Goal: Navigation & Orientation: Find specific page/section

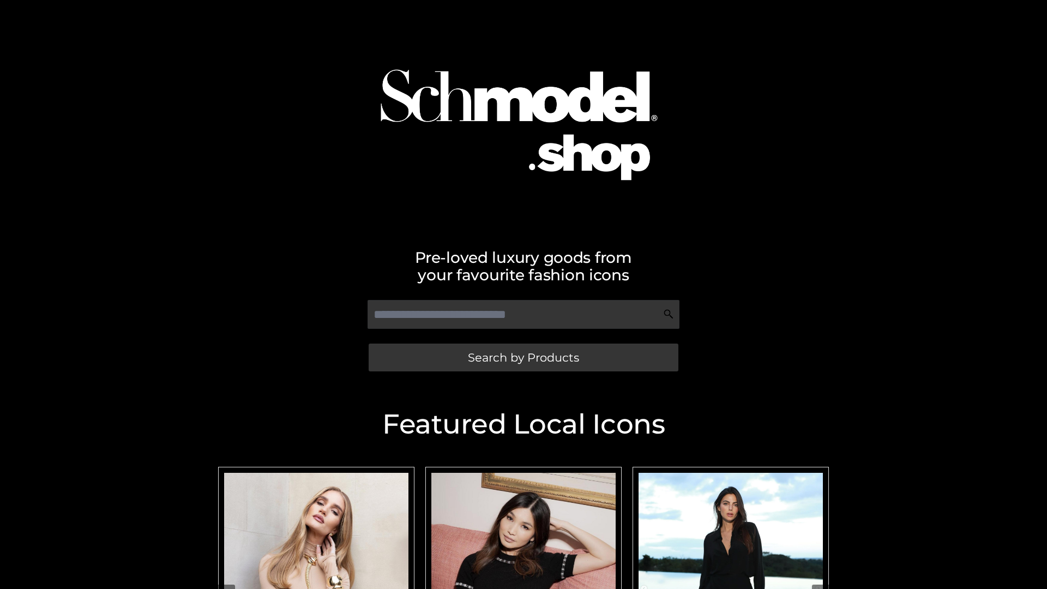
click at [523, 357] on span "Search by Products" at bounding box center [523, 357] width 111 height 11
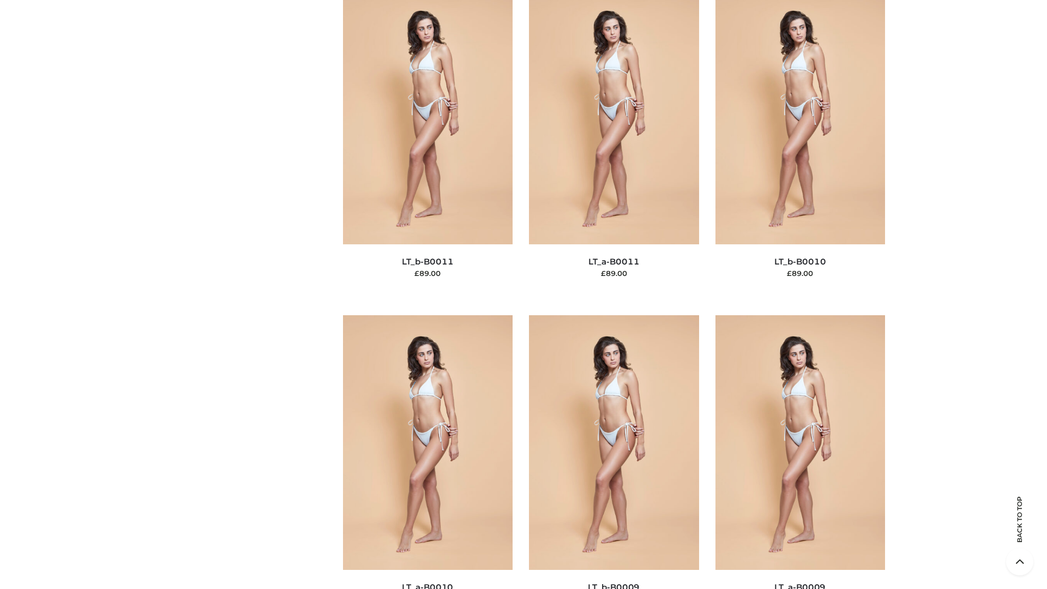
scroll to position [4899, 0]
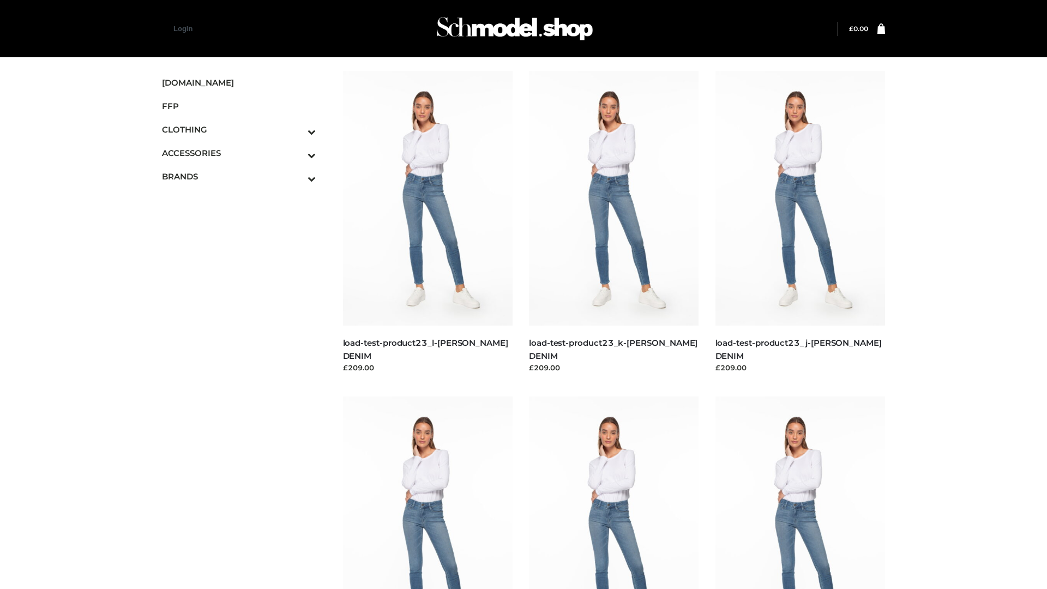
scroll to position [957, 0]
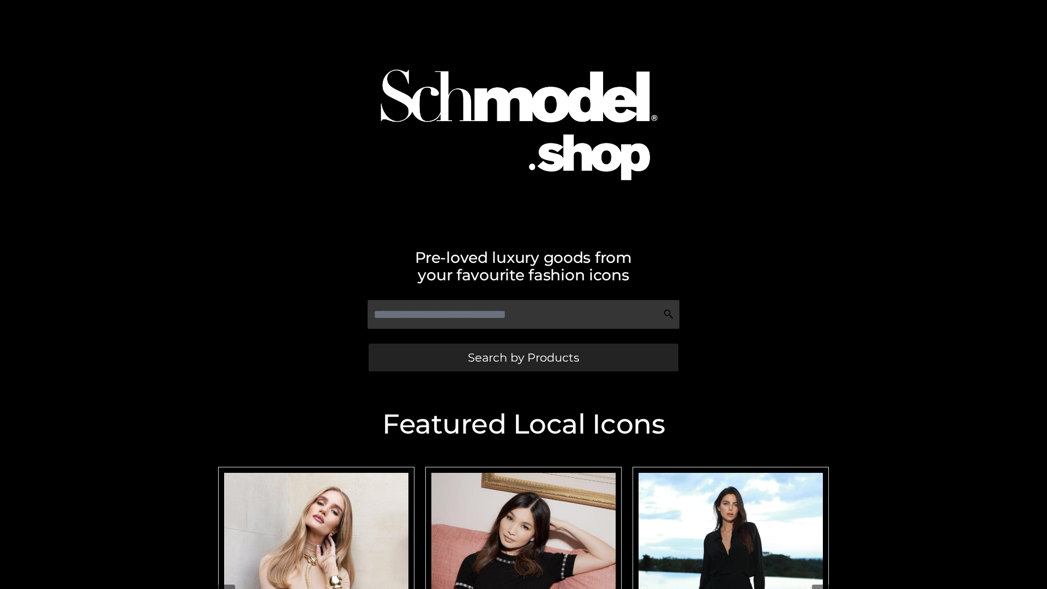
click at [523, 357] on span "Search by Products" at bounding box center [523, 357] width 111 height 11
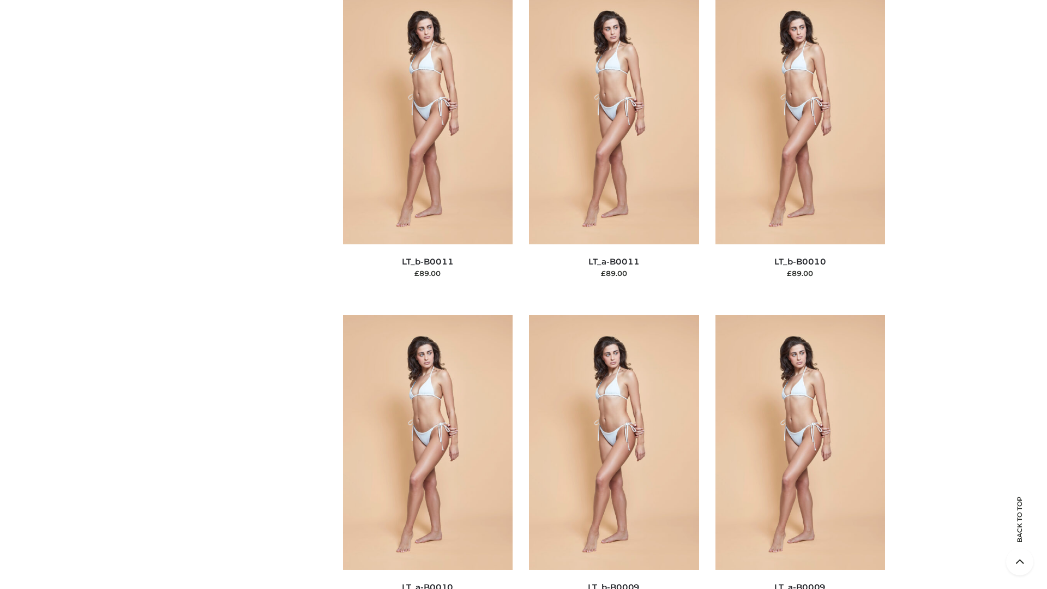
scroll to position [4899, 0]
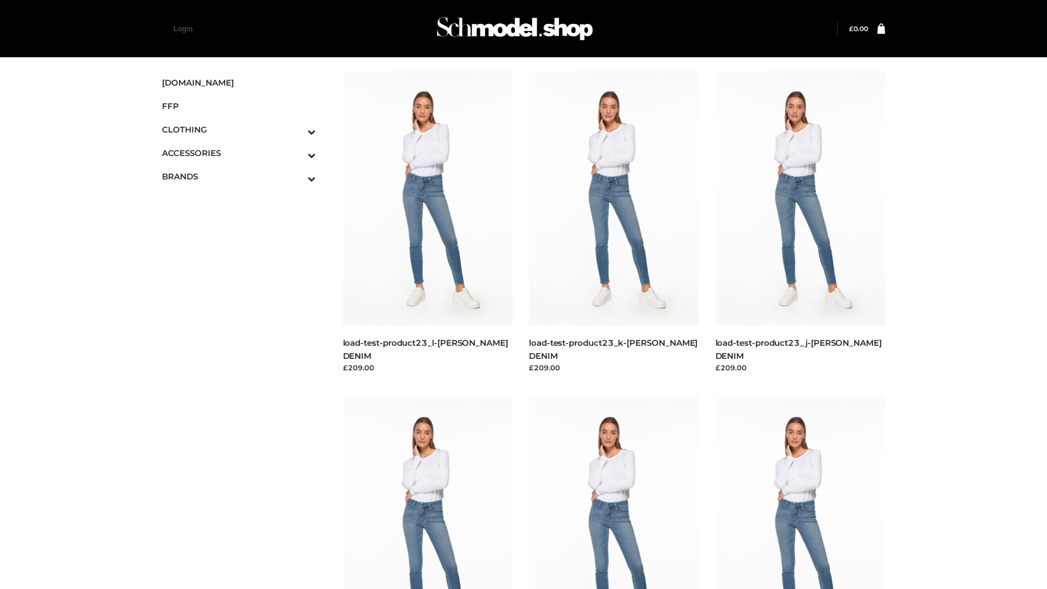
scroll to position [957, 0]
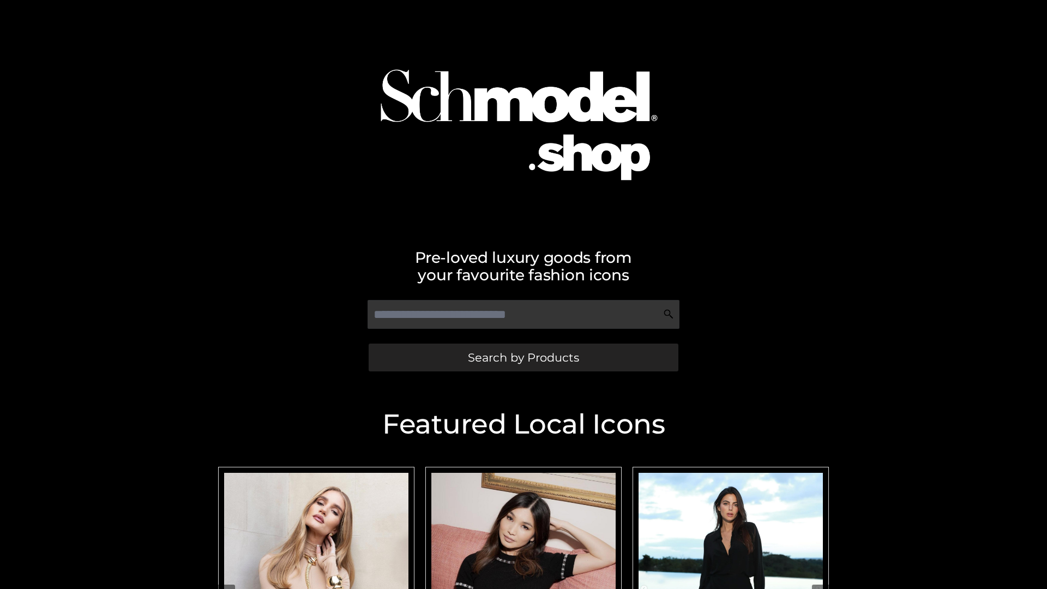
click at [523, 357] on span "Search by Products" at bounding box center [523, 357] width 111 height 11
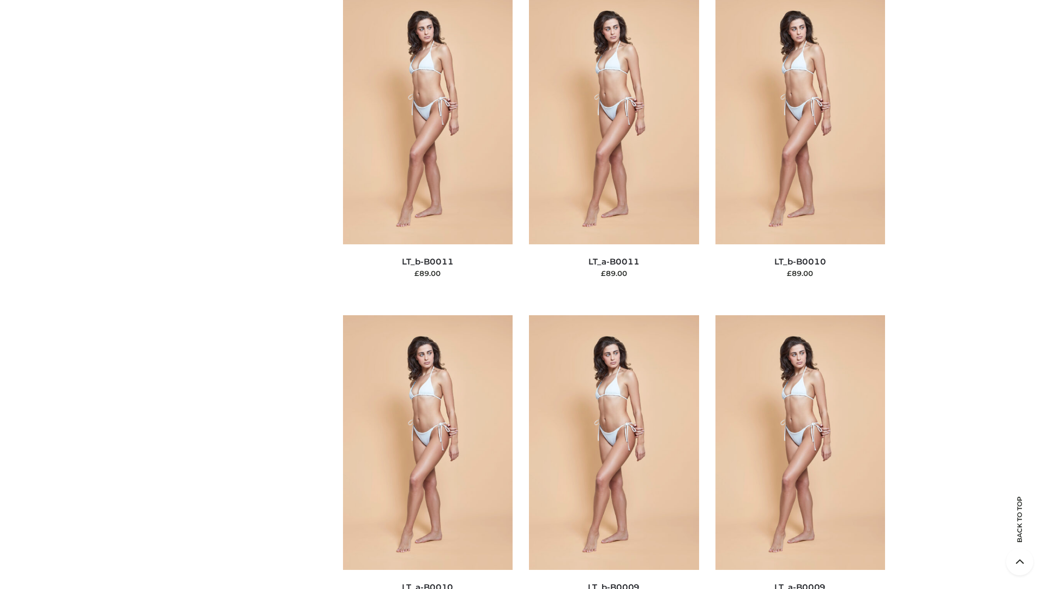
scroll to position [4899, 0]
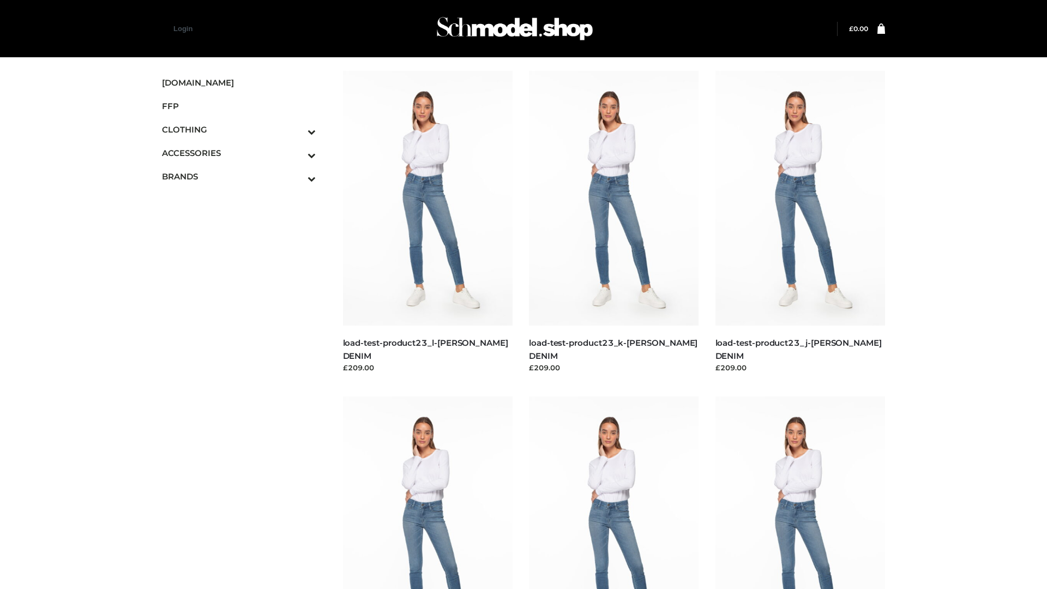
scroll to position [957, 0]
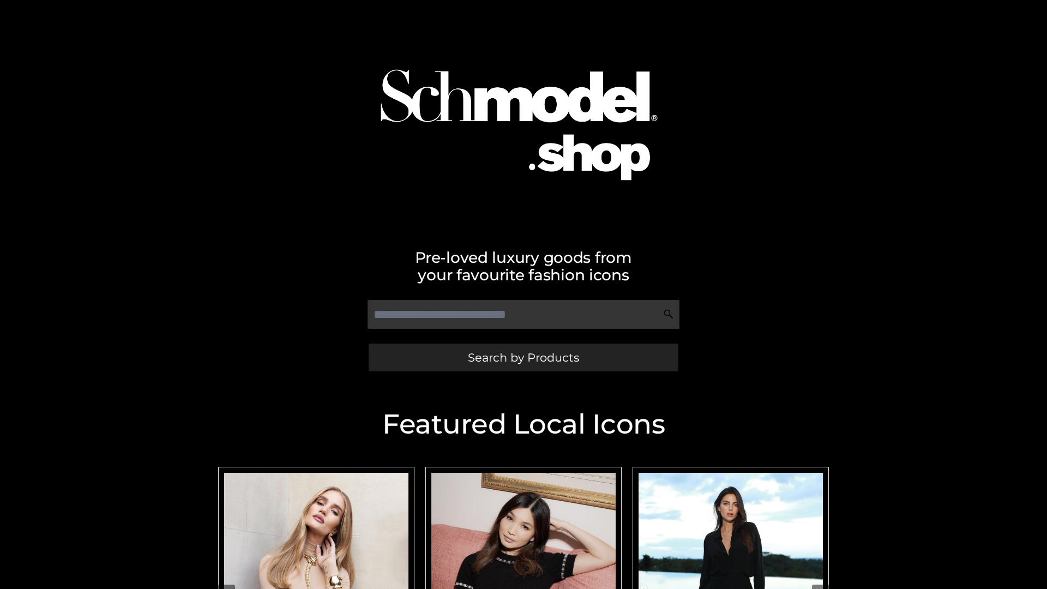
click at [523, 357] on span "Search by Products" at bounding box center [523, 357] width 111 height 11
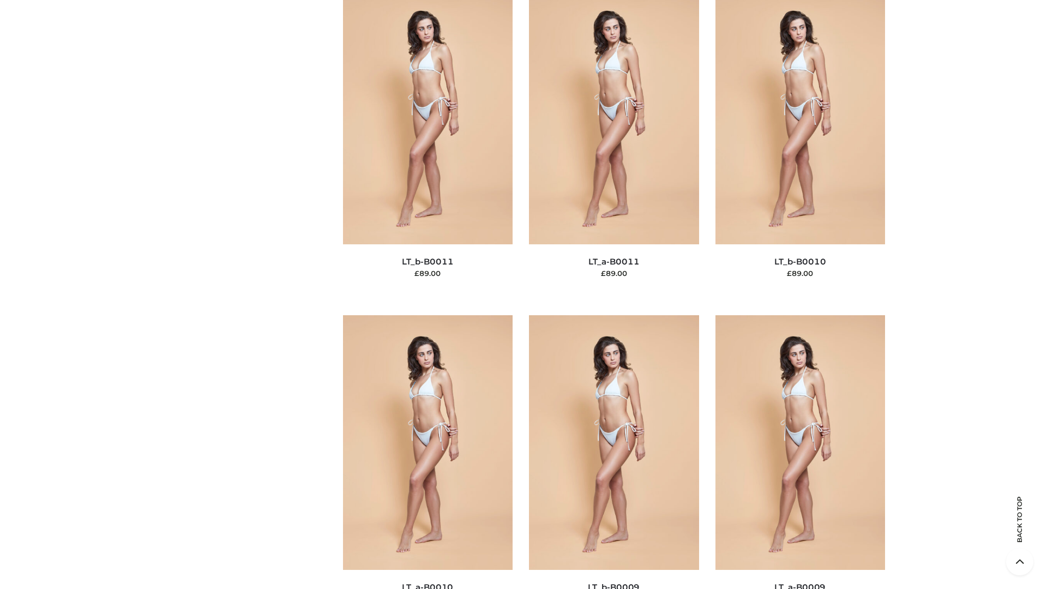
scroll to position [4899, 0]
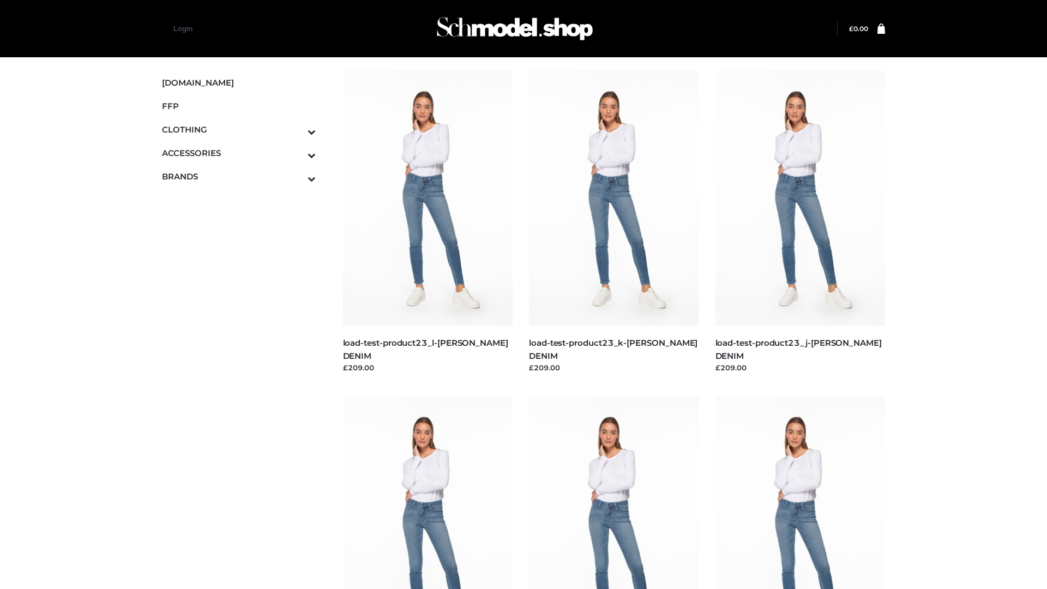
scroll to position [957, 0]
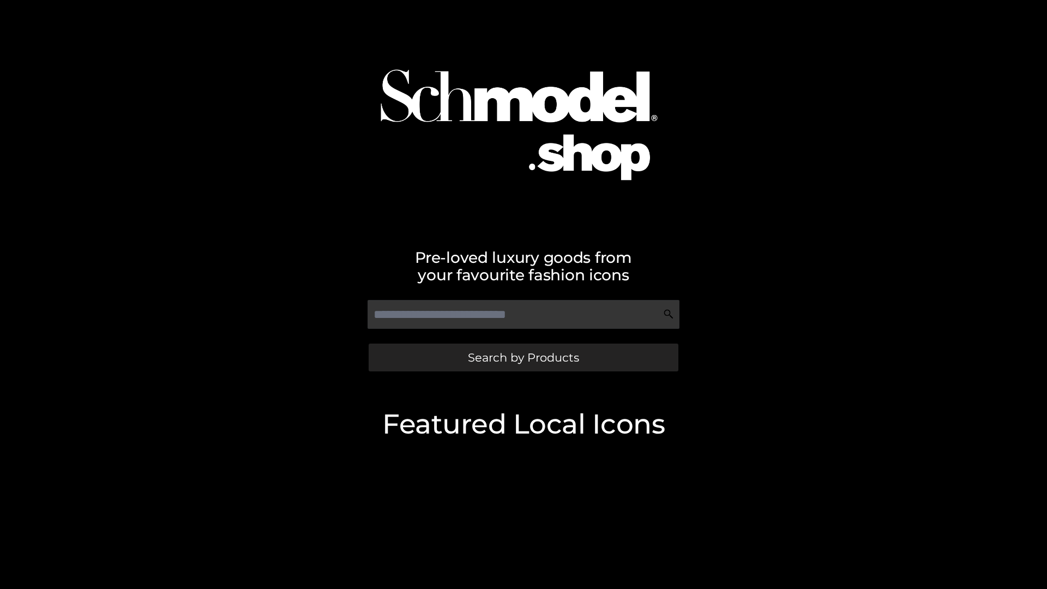
click at [523, 357] on span "Search by Products" at bounding box center [523, 357] width 111 height 11
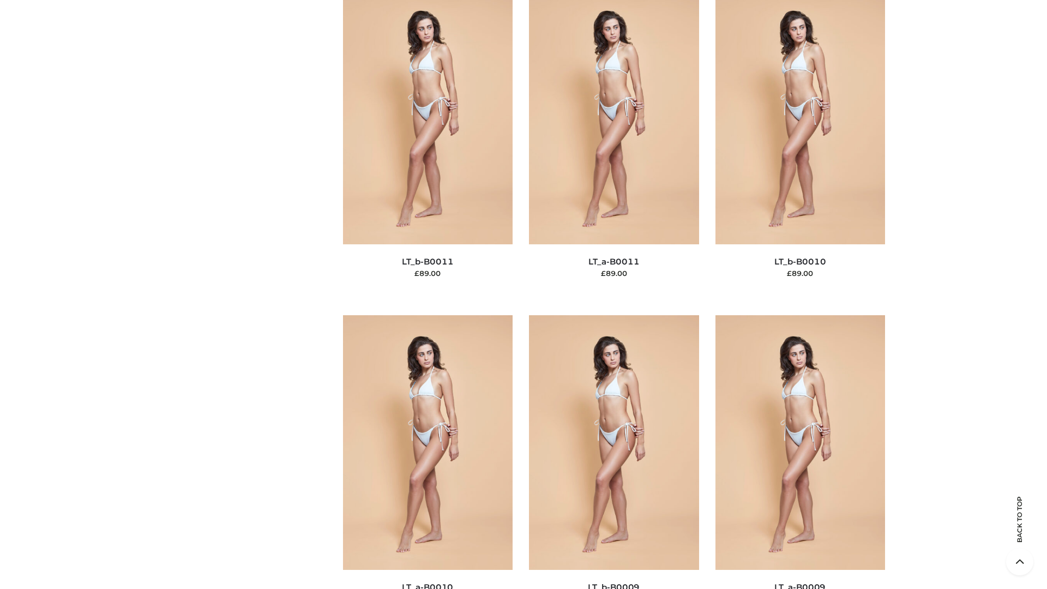
scroll to position [4899, 0]
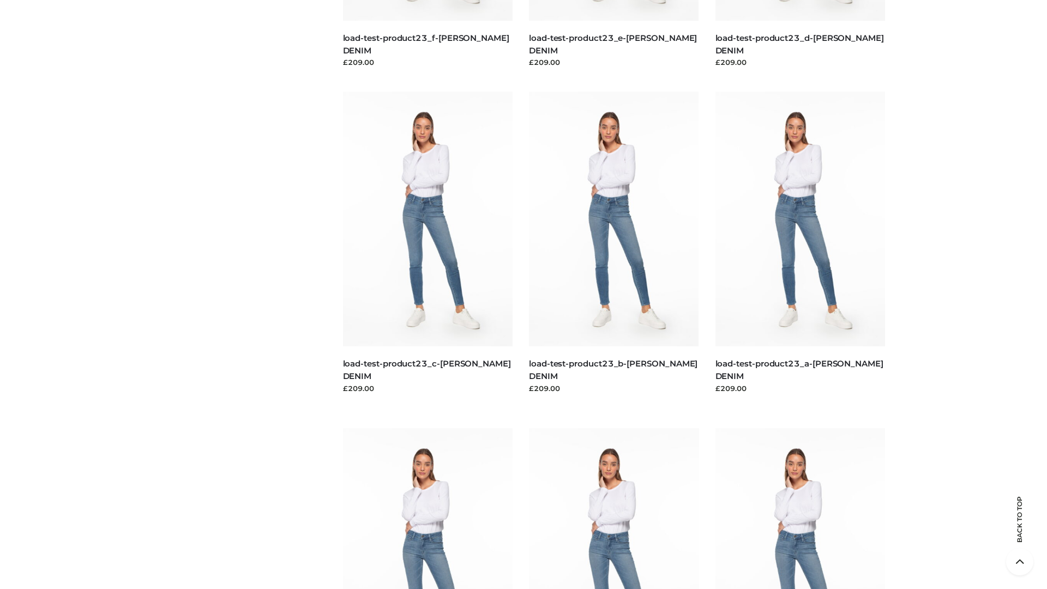
scroll to position [957, 0]
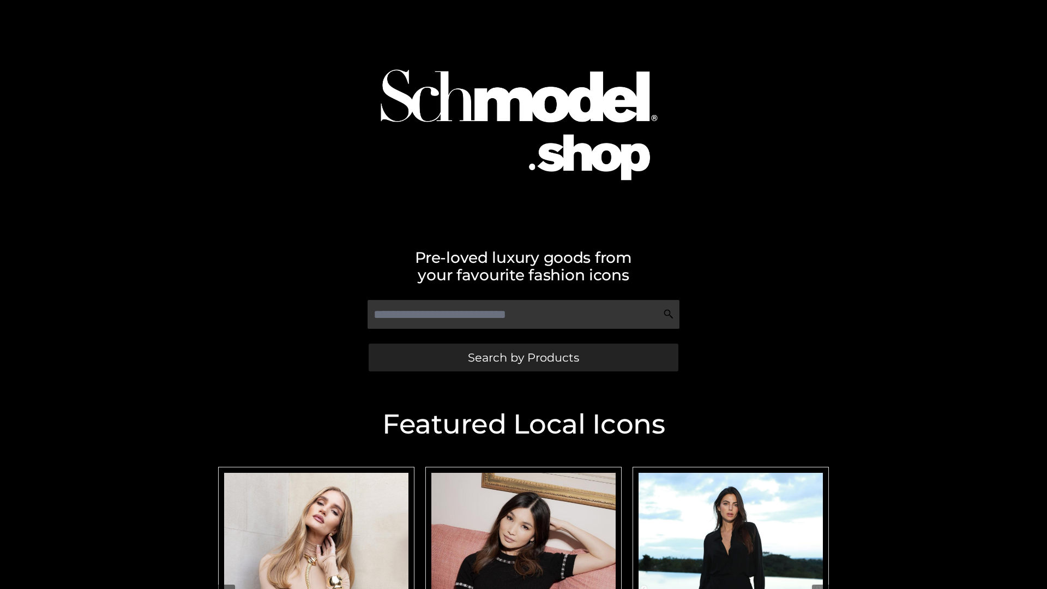
click at [523, 357] on span "Search by Products" at bounding box center [523, 357] width 111 height 11
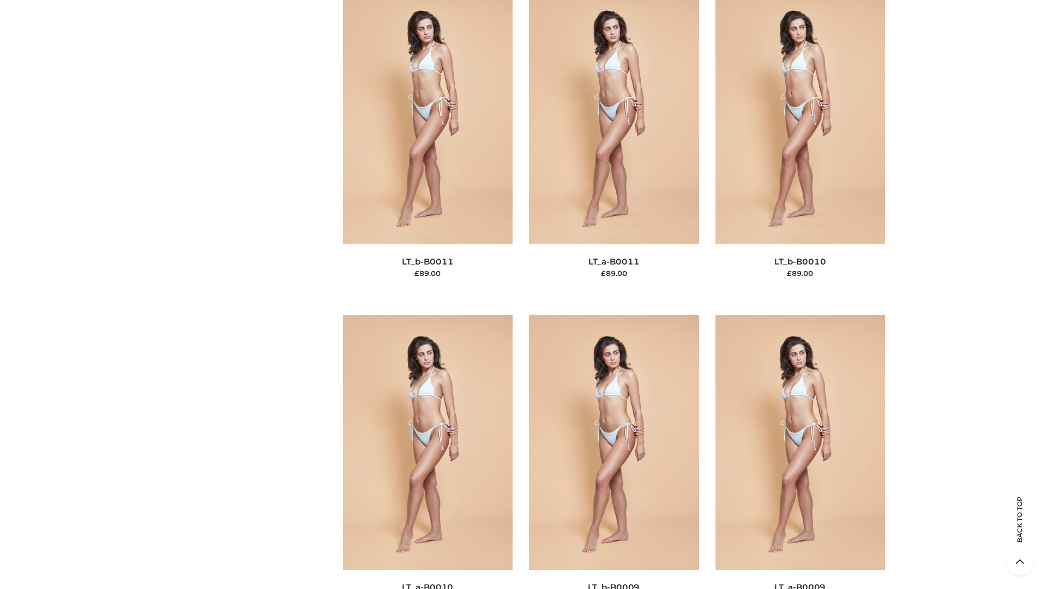
scroll to position [4899, 0]
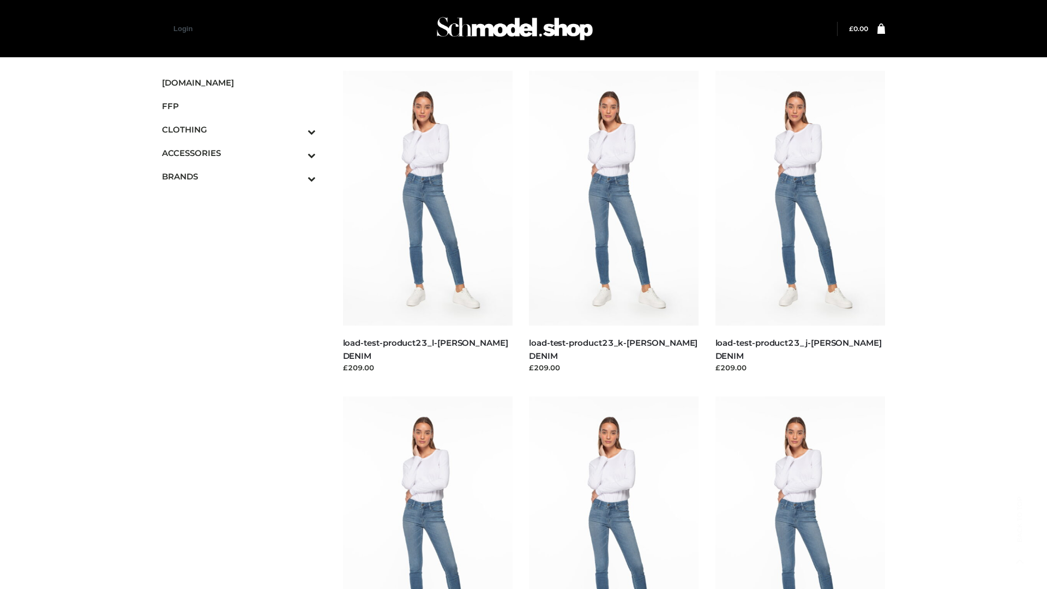
scroll to position [957, 0]
